Goal: Task Accomplishment & Management: Use online tool/utility

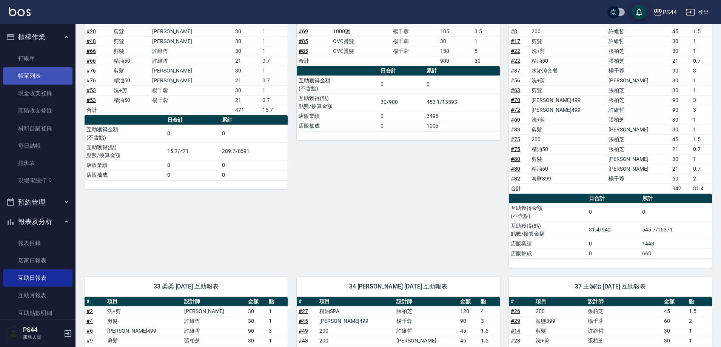
scroll to position [176, 0]
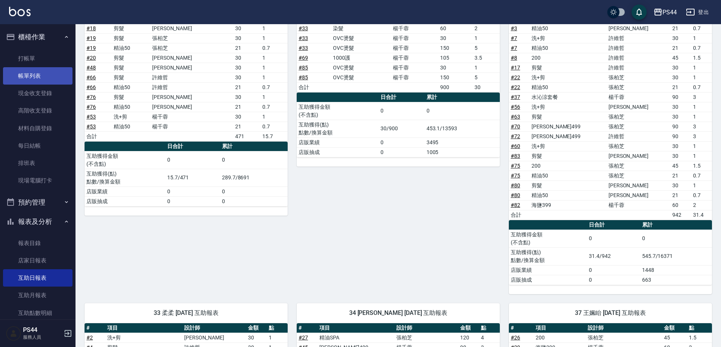
click at [29, 72] on link "帳單列表" at bounding box center [37, 75] width 69 height 17
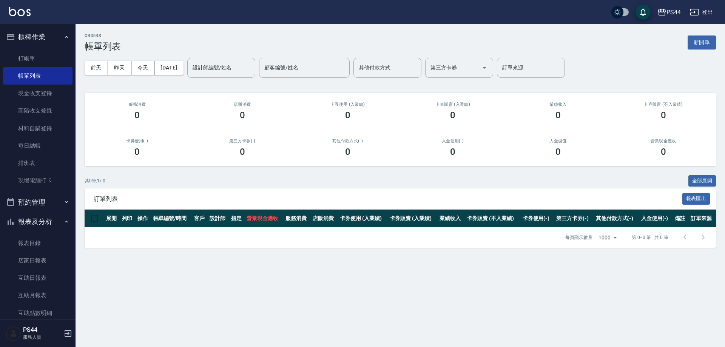
click at [177, 75] on div "[DATE] [DATE] [DATE] [DATE] 設計師編號/姓名 設計師編號/姓名 顧客編號/姓名 顧客編號/姓名 其他付款方式 其他付款方式 第三方…" at bounding box center [400, 68] width 631 height 32
click at [176, 72] on button "[DATE]" at bounding box center [168, 68] width 29 height 14
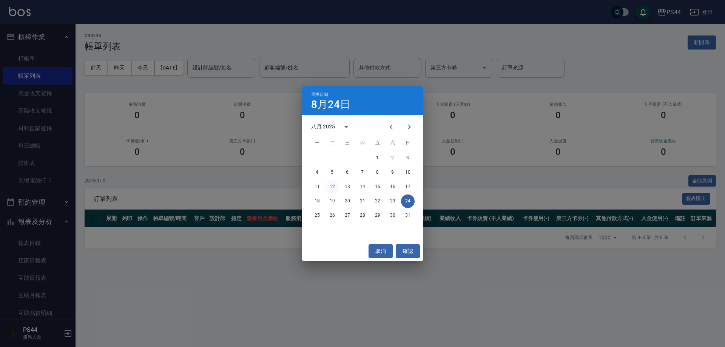
click at [332, 187] on button "12" at bounding box center [332, 187] width 14 height 14
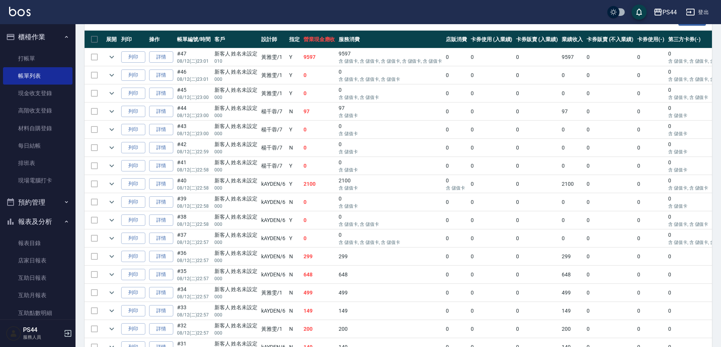
scroll to position [75, 0]
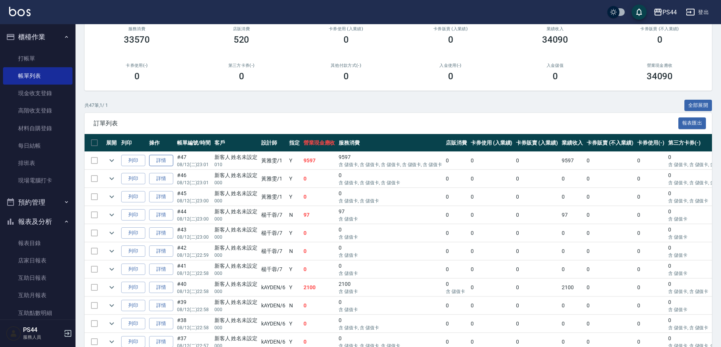
click at [164, 166] on link "詳情" at bounding box center [161, 161] width 24 height 12
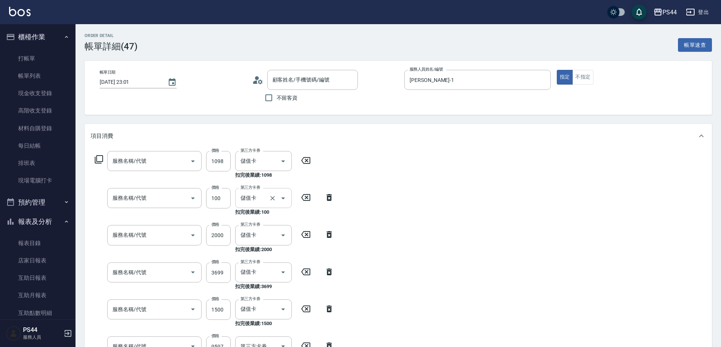
type input "[DATE] 23:01"
type input "[PERSON_NAME]-1"
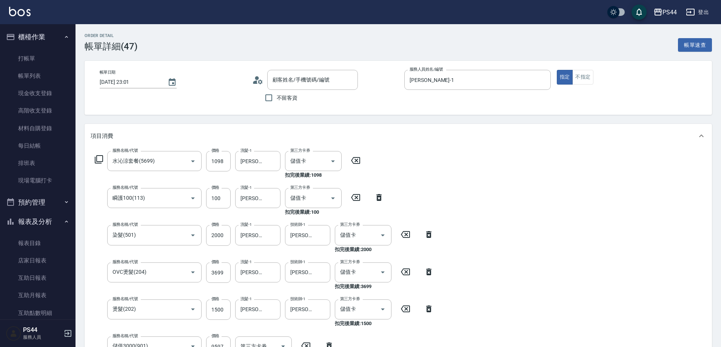
type input "水沁涼套餐(5699)"
type input "瞬護100(113)"
type input "染髮(501)"
type input "OVC燙髮(204)"
type input "燙髮(202)"
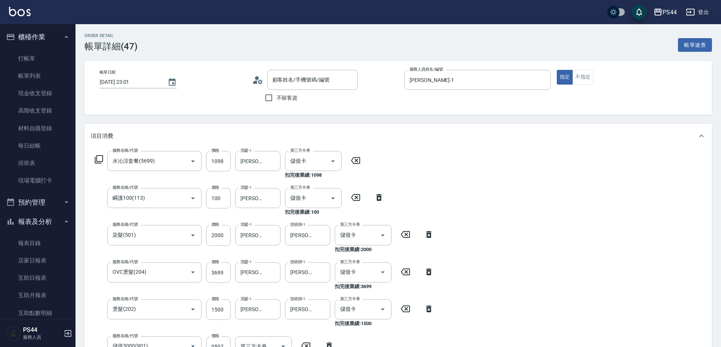
type input "儲值3000(901)"
type input "新客人 姓名未設定/010/null"
